Goal: Check status: Check status

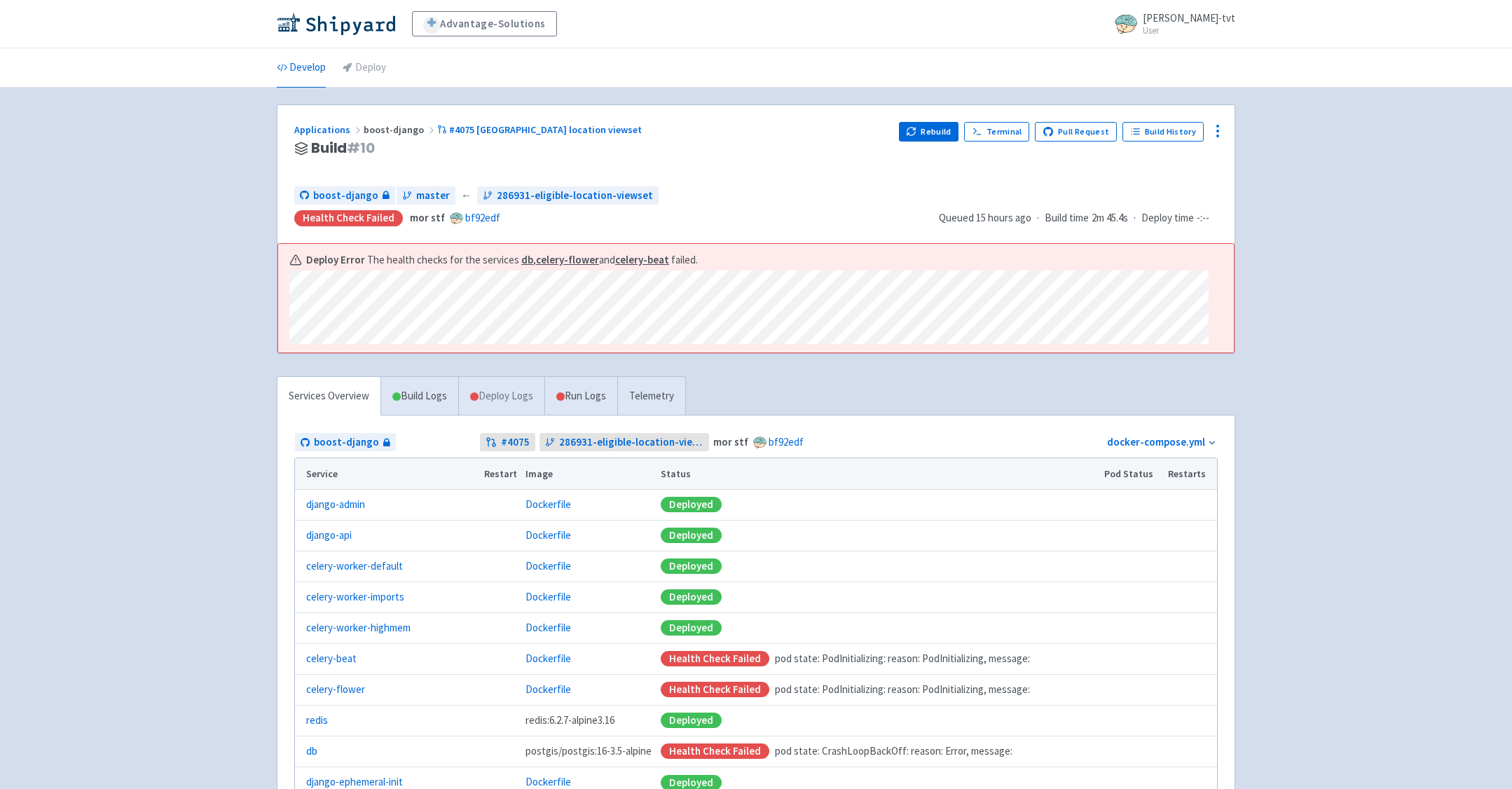
click at [498, 397] on link "Deploy Logs" at bounding box center [500, 396] width 86 height 38
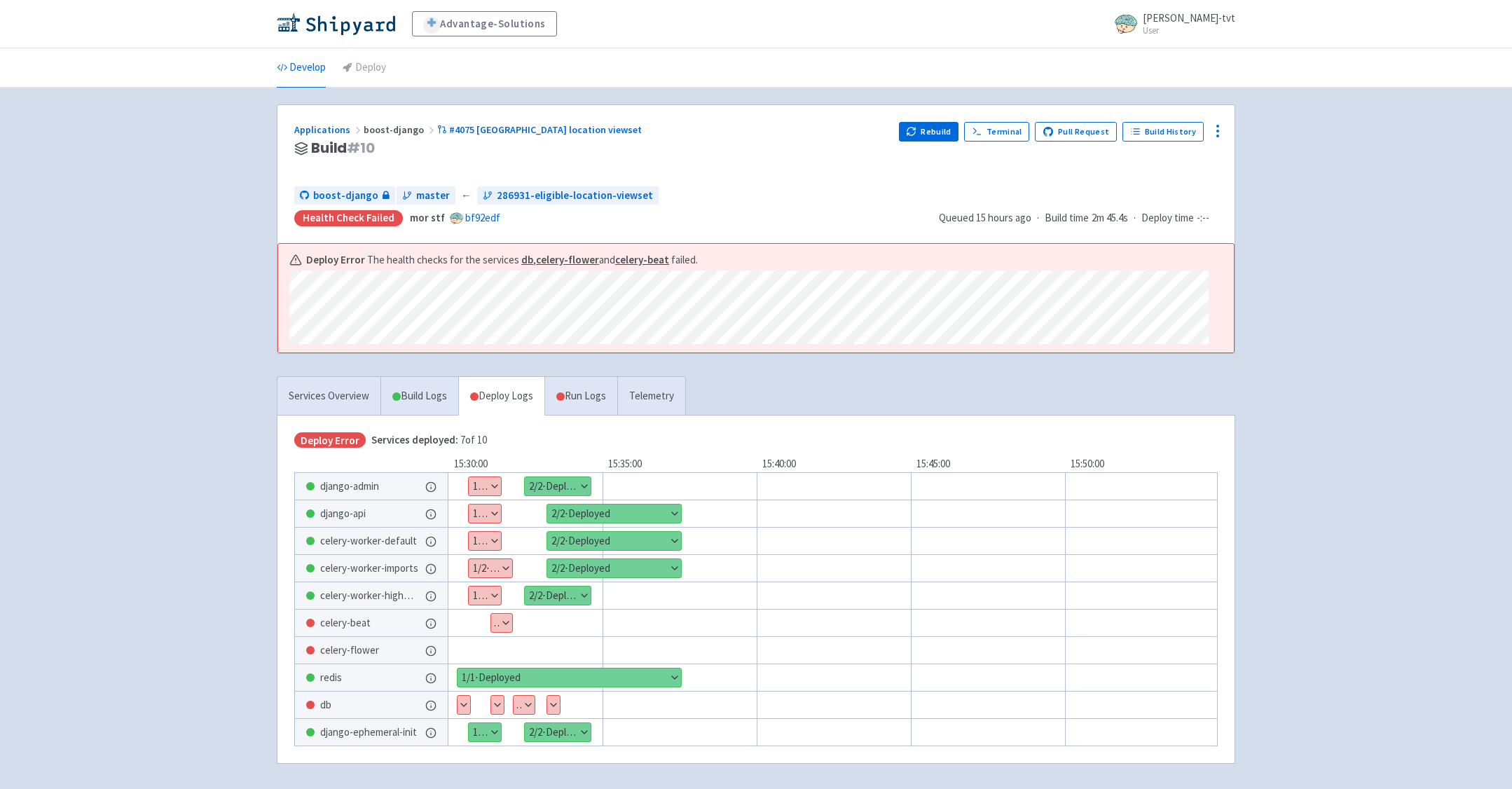
click at [462, 707] on button "Show details" at bounding box center [464, 704] width 13 height 18
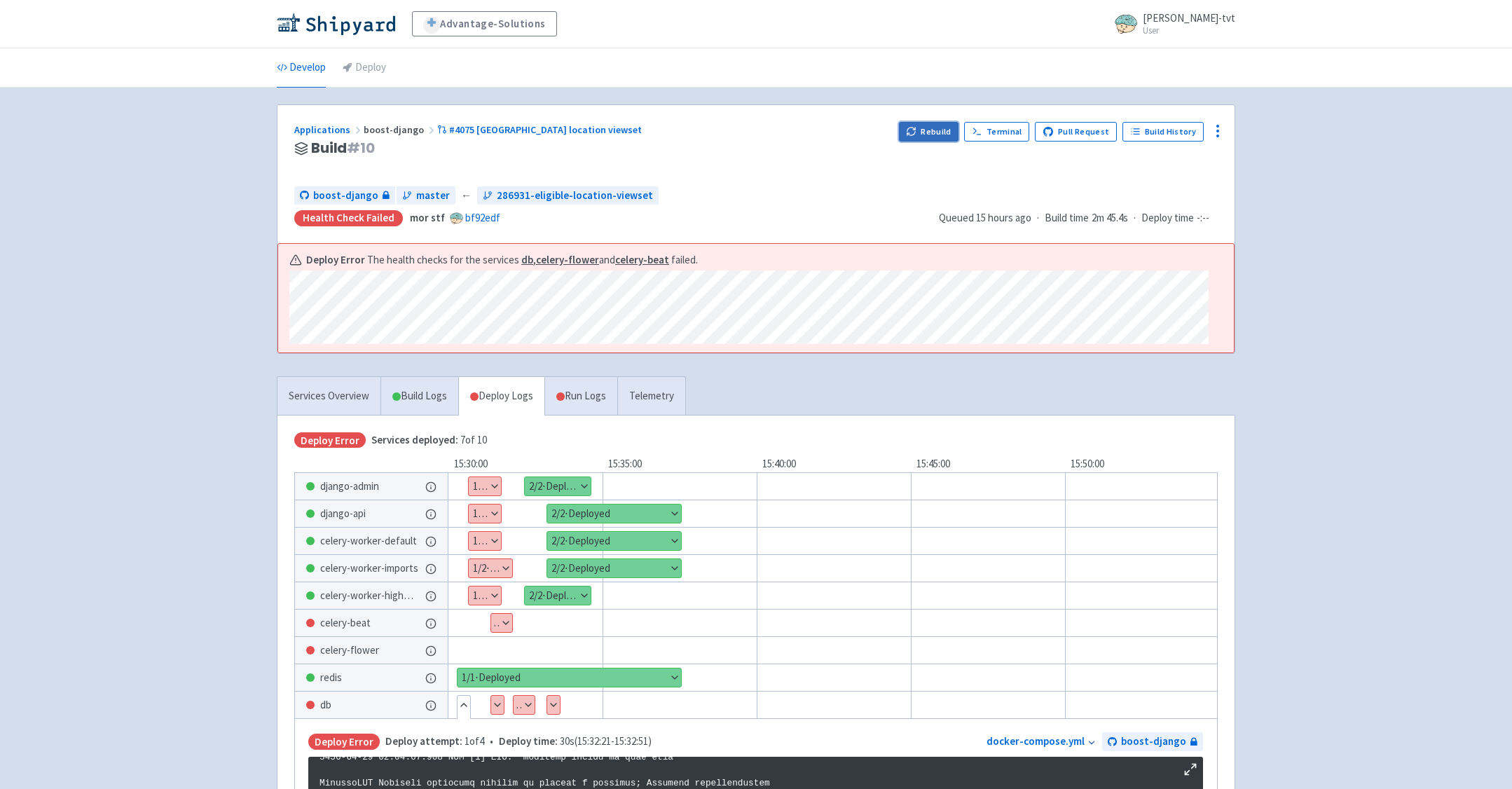
click at [917, 127] on icon "button" at bounding box center [911, 131] width 10 height 10
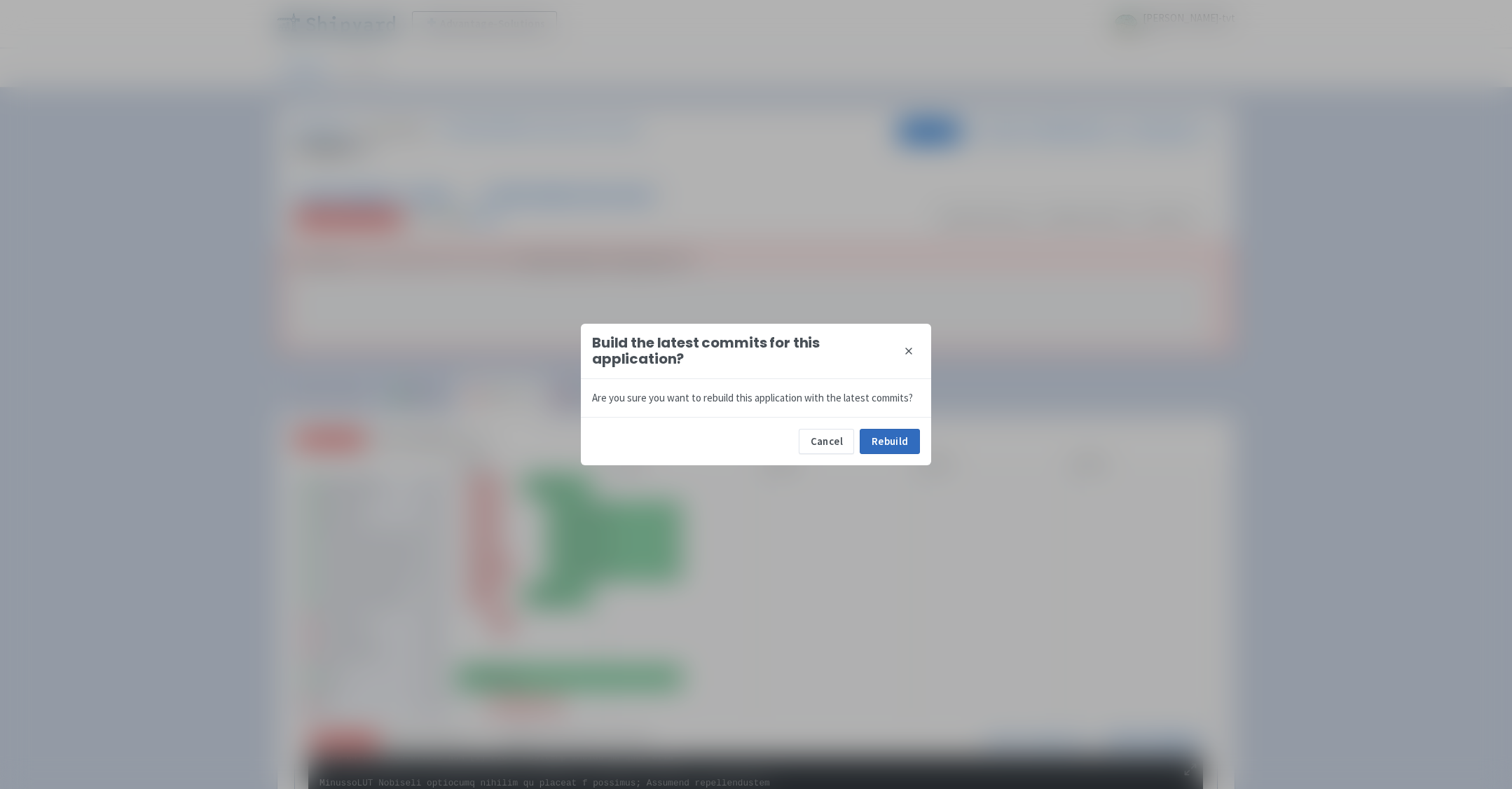
click at [890, 437] on button "Rebuild" at bounding box center [889, 442] width 60 height 25
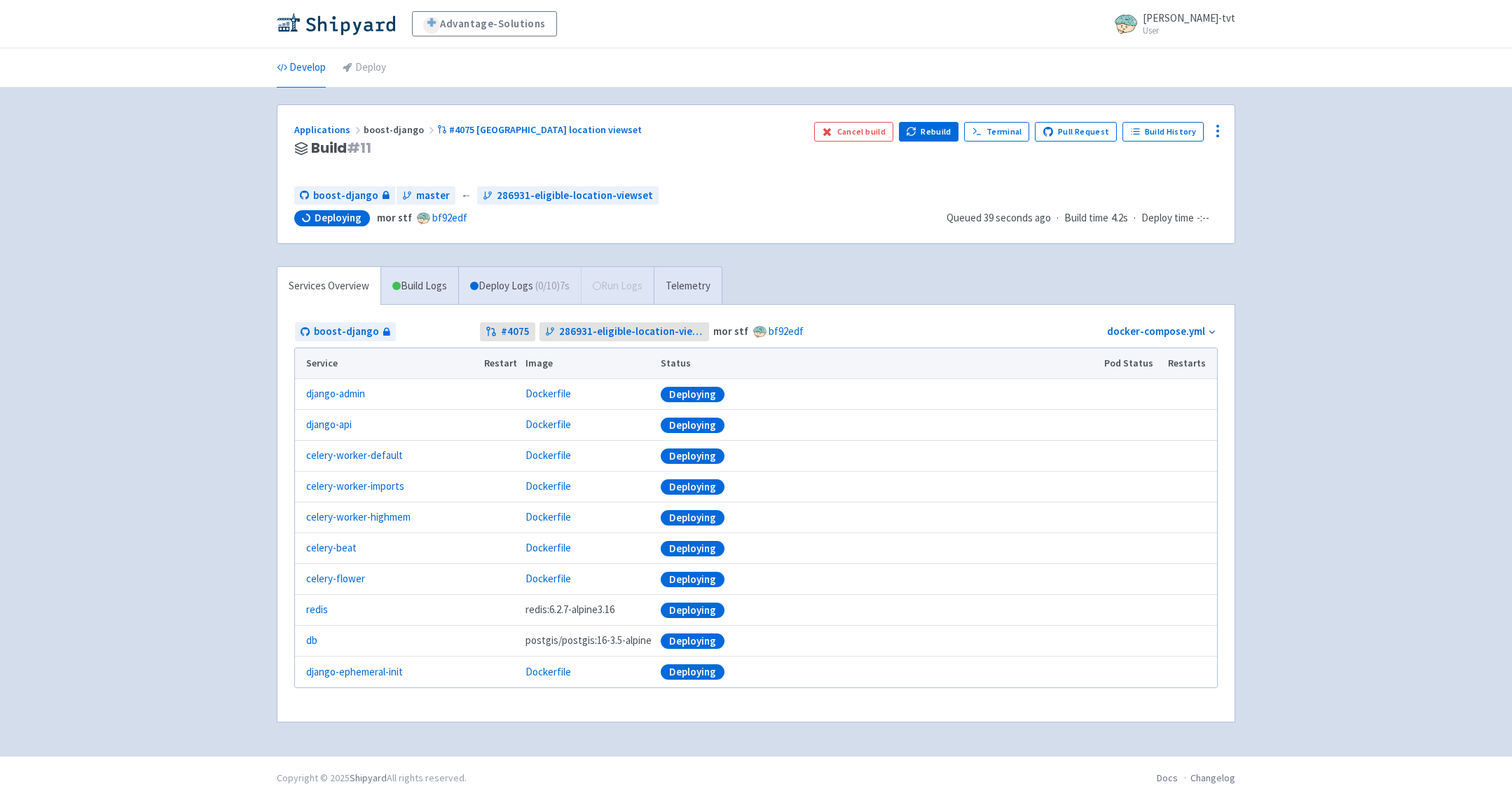
scroll to position [10, 0]
